Goal: Information Seeking & Learning: Learn about a topic

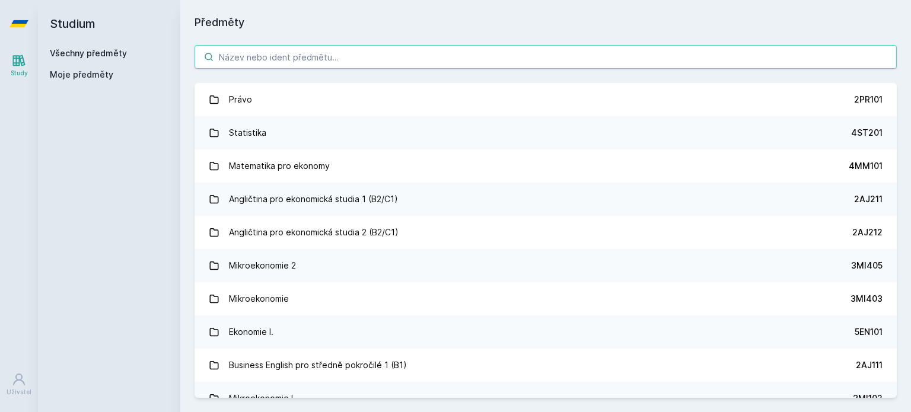
click at [344, 63] on input "search" at bounding box center [546, 57] width 703 height 24
type input "t"
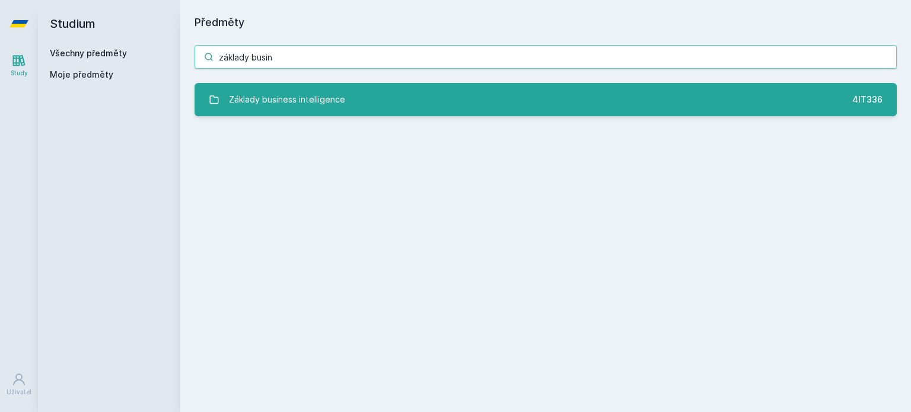
type input "základy busin"
click at [362, 94] on link "Základy business intelligence 4IT336" at bounding box center [546, 99] width 703 height 33
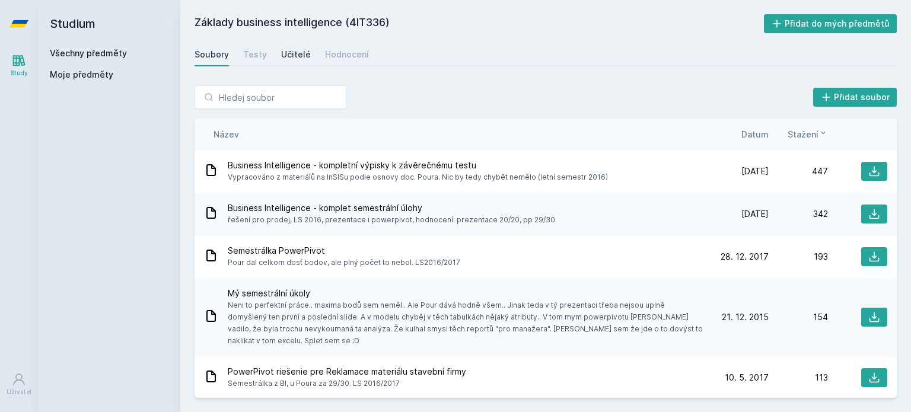
click at [285, 54] on div "Učitelé" at bounding box center [296, 55] width 30 height 12
